Goal: Task Accomplishment & Management: Use online tool/utility

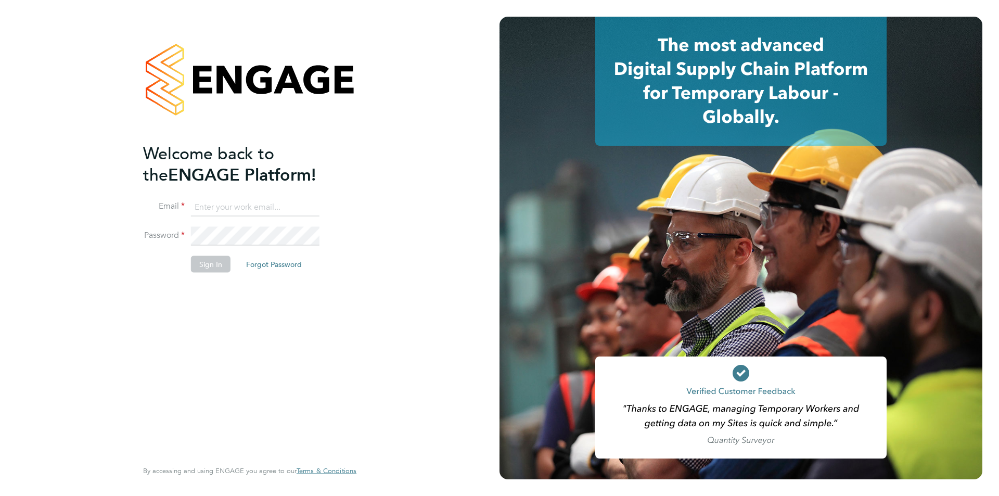
type input "[EMAIL_ADDRESS][PERSON_NAME][DOMAIN_NAME]"
click at [215, 267] on button "Sign In" at bounding box center [211, 264] width 40 height 17
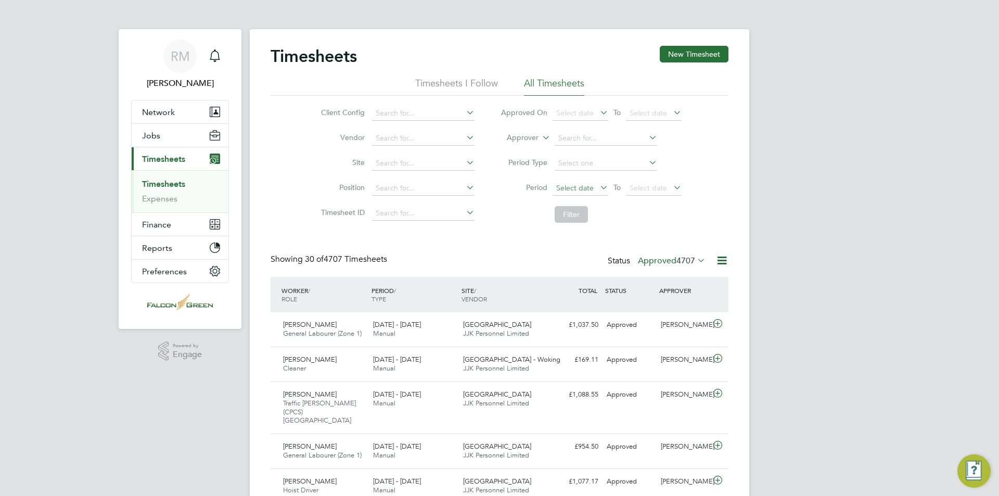
click at [579, 195] on span "Select date" at bounding box center [581, 189] width 56 height 14
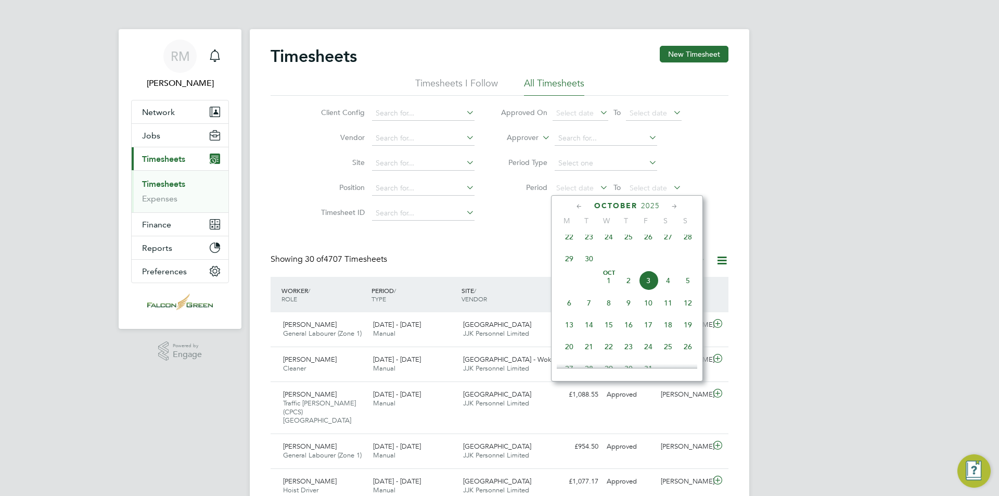
click at [572, 245] on span "22" at bounding box center [570, 237] width 20 height 20
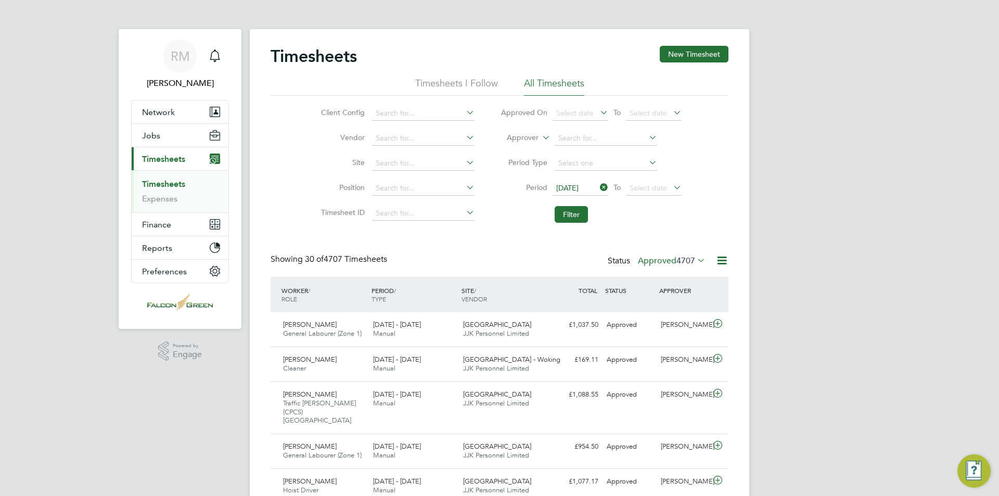
click at [638, 196] on li "Period 22 Sep 2025 To Select date" at bounding box center [591, 188] width 207 height 25
click at [657, 190] on span "Select date" at bounding box center [648, 187] width 37 height 9
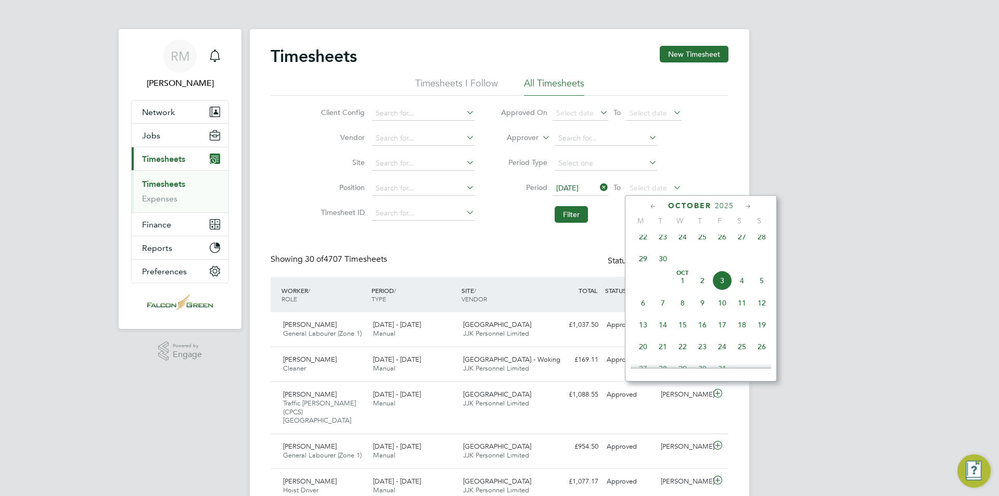
click at [763, 242] on span "28" at bounding box center [762, 237] width 20 height 20
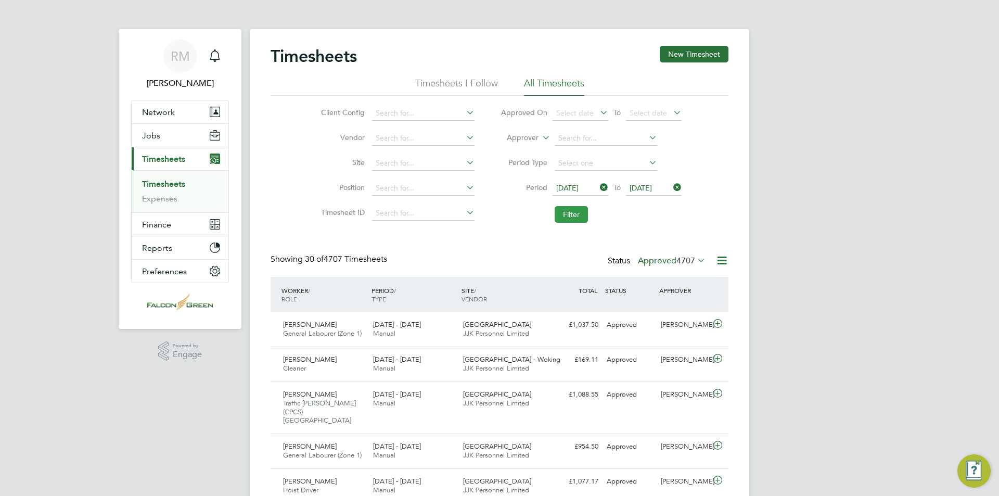
click at [582, 216] on button "Filter" at bounding box center [571, 214] width 33 height 17
click at [569, 211] on button "Filter" at bounding box center [571, 214] width 33 height 17
click at [674, 262] on label "Approved 46" at bounding box center [677, 261] width 58 height 10
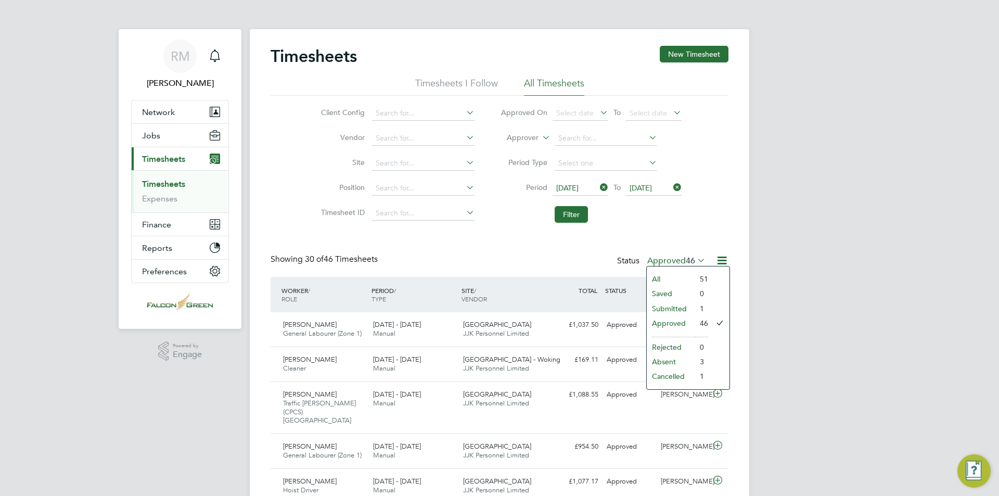
click at [667, 306] on li "Submitted" at bounding box center [671, 308] width 48 height 15
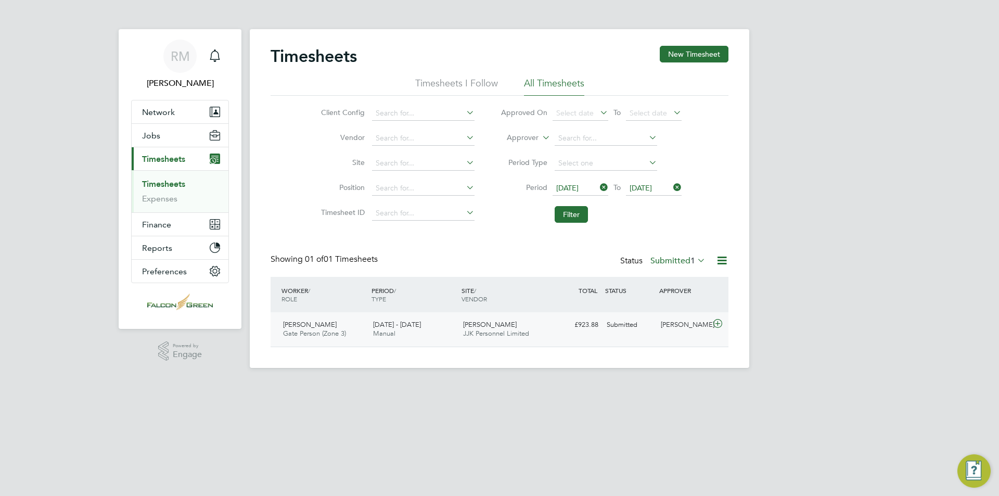
click at [543, 325] on div "Allington Lane JJK Personnel Limited" at bounding box center [504, 329] width 90 height 26
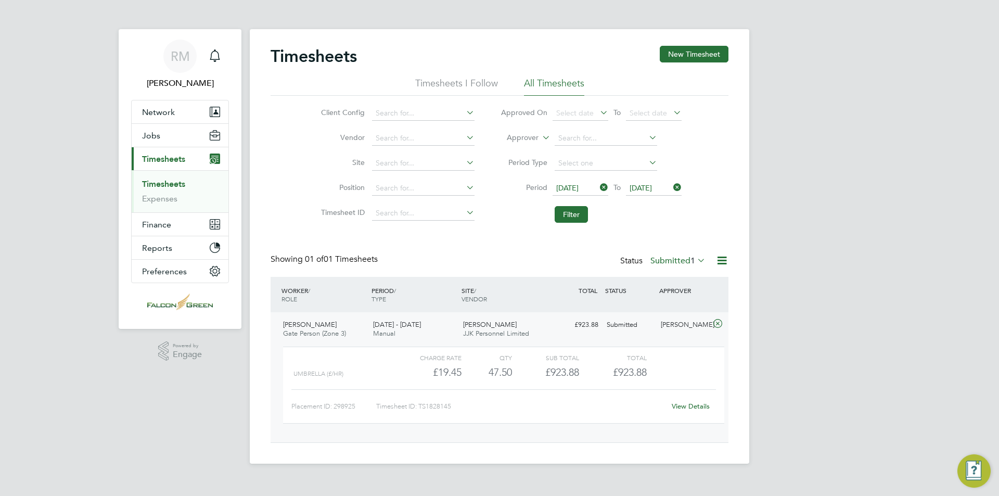
click at [694, 259] on span "1" at bounding box center [693, 261] width 5 height 10
click at [578, 214] on button "Filter" at bounding box center [571, 214] width 33 height 17
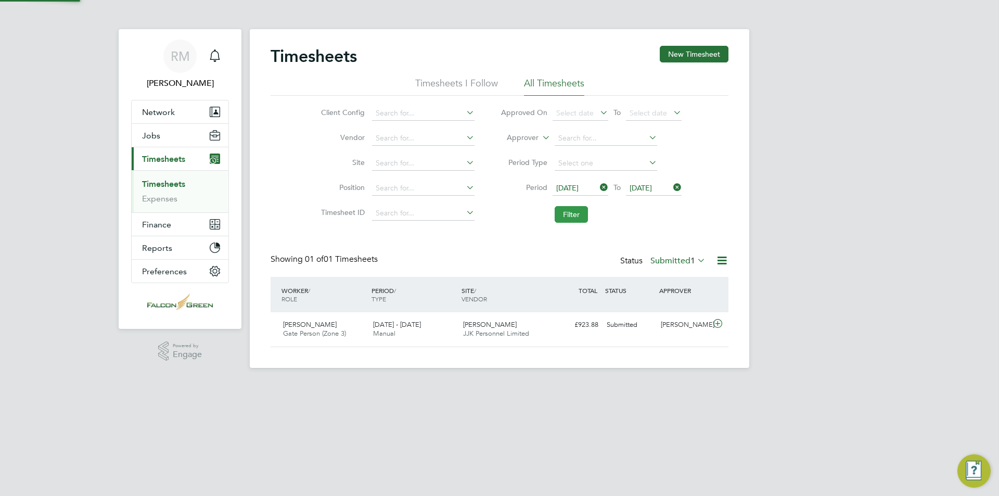
scroll to position [27, 91]
click at [570, 217] on button "Filter" at bounding box center [571, 214] width 33 height 17
click at [711, 60] on button "New Timesheet" at bounding box center [694, 54] width 69 height 17
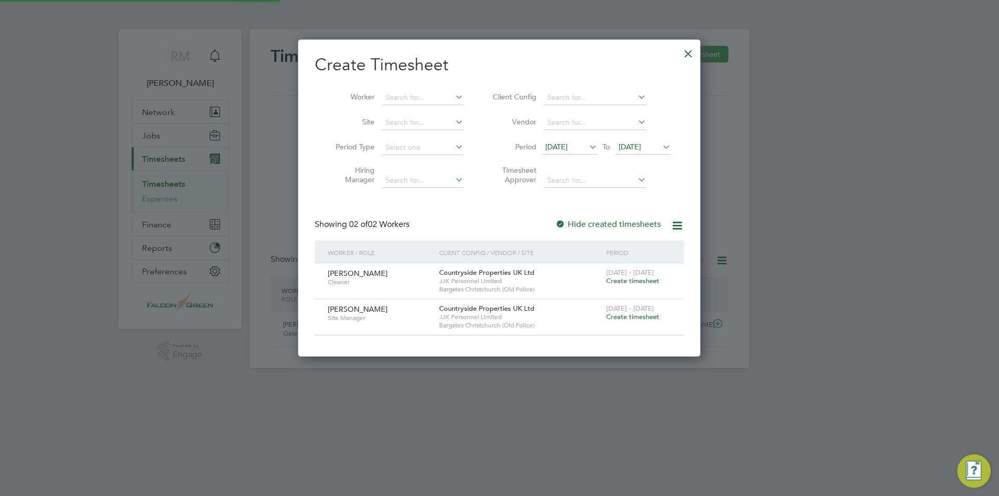
scroll to position [316, 403]
click at [726, 164] on div at bounding box center [499, 248] width 999 height 496
click at [684, 55] on div at bounding box center [688, 51] width 19 height 19
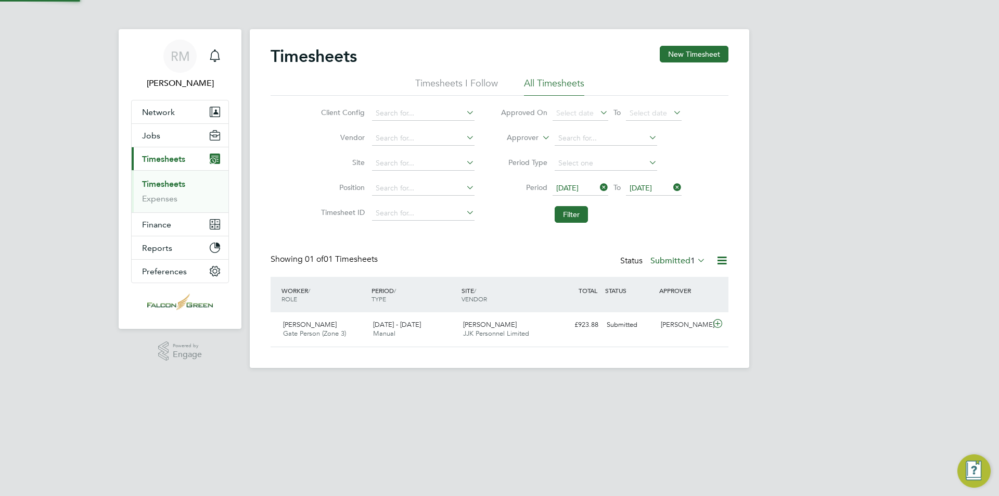
scroll to position [27, 91]
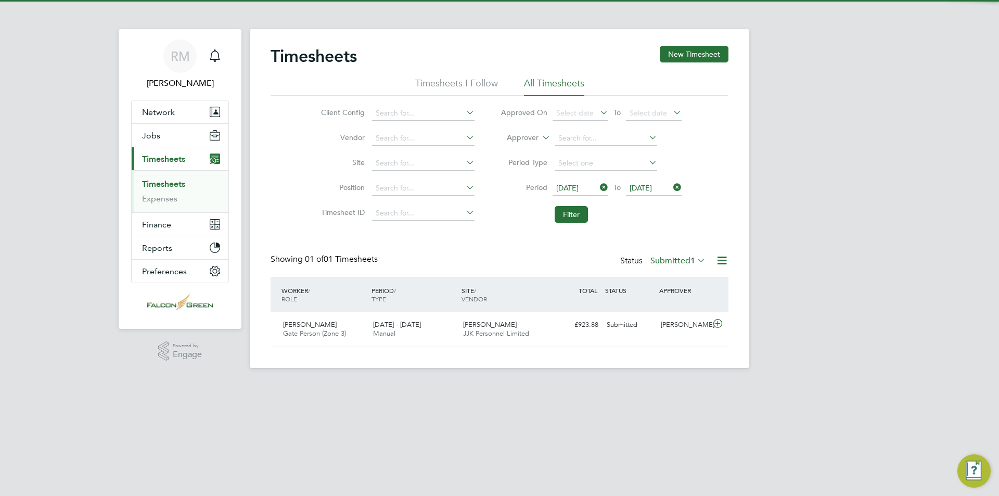
click at [665, 262] on label "Submitted 1" at bounding box center [678, 261] width 55 height 10
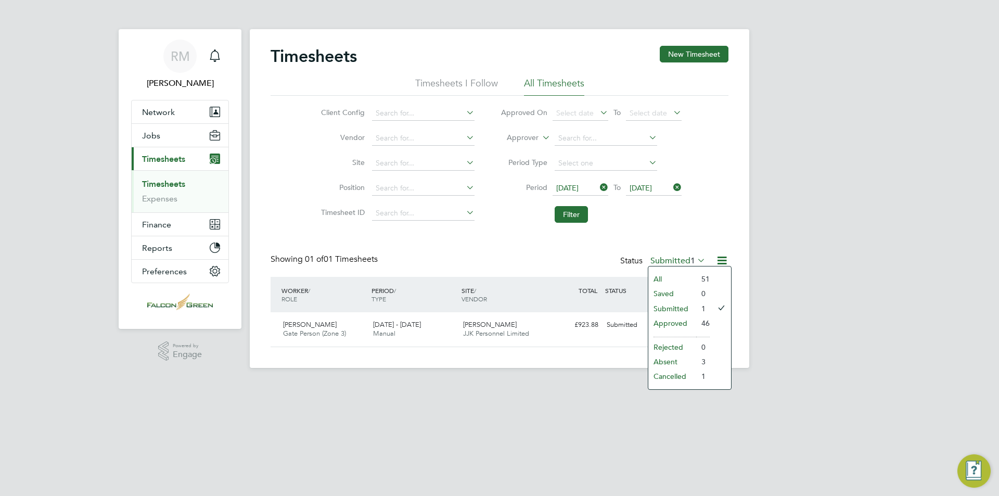
click at [664, 324] on li "Approved" at bounding box center [673, 323] width 48 height 15
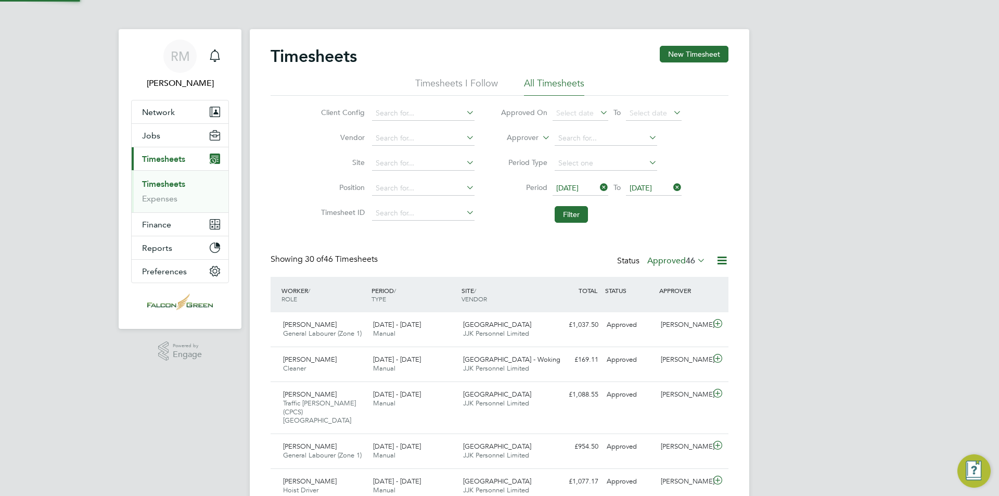
scroll to position [35, 91]
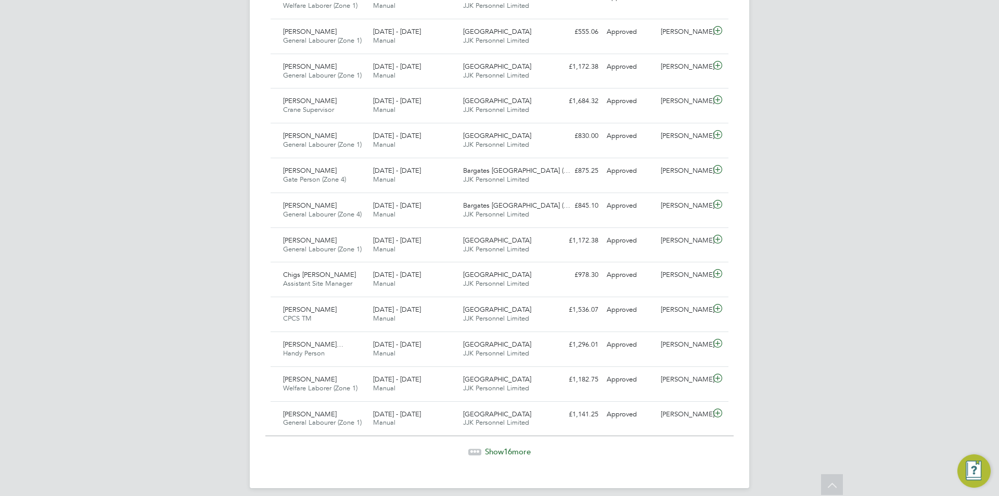
click at [514, 447] on span "Show 16 more" at bounding box center [508, 452] width 46 height 10
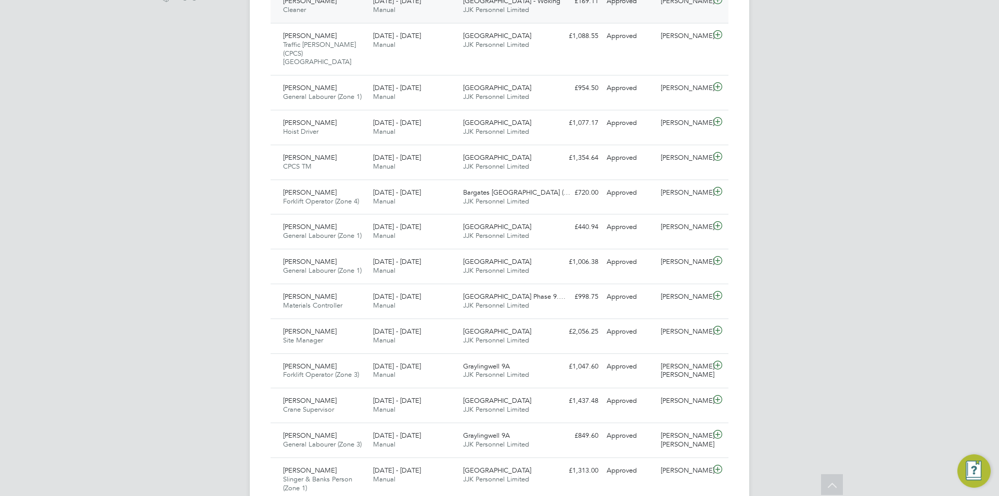
scroll to position [352, 0]
